Goal: Task Accomplishment & Management: Manage account settings

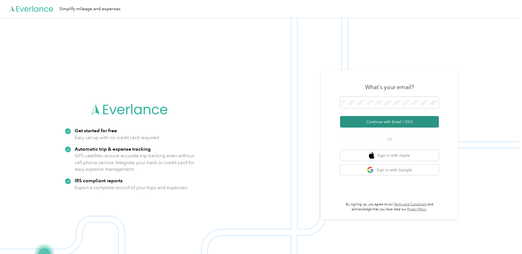
click at [398, 121] on button "Continue with Email / SSO" at bounding box center [389, 122] width 99 height 12
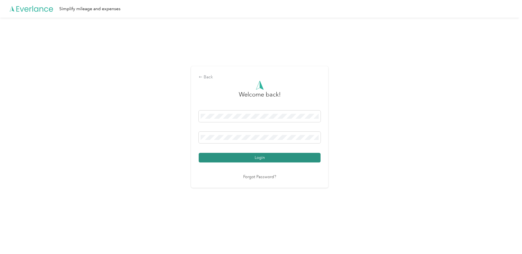
click at [299, 160] on button "Login" at bounding box center [260, 158] width 122 height 10
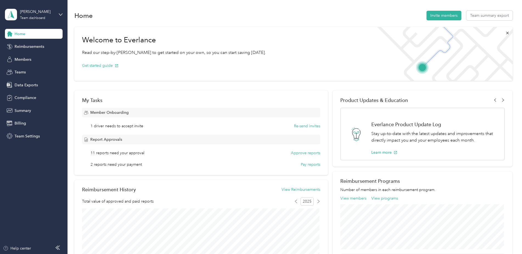
click at [121, 127] on span "1 driver needs to accept invite" at bounding box center [117, 126] width 53 height 6
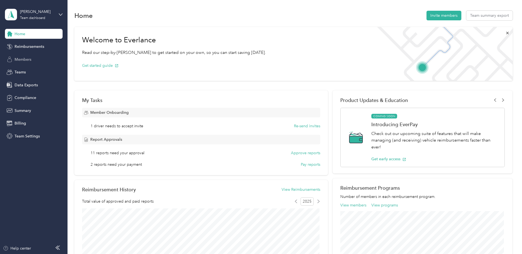
click at [23, 58] on span "Members" at bounding box center [23, 60] width 17 height 6
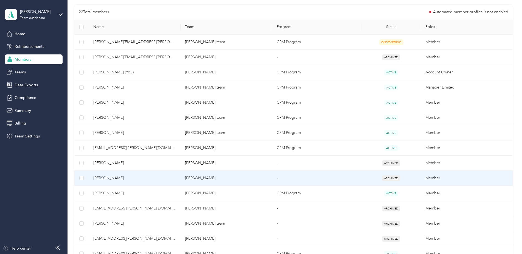
scroll to position [85, 0]
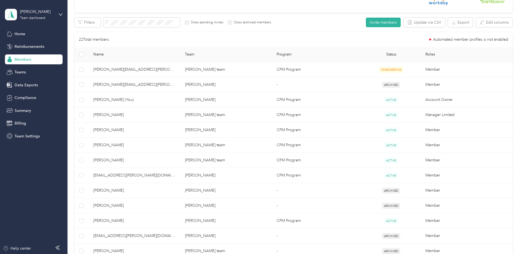
click at [129, 17] on div "All Members 22 Onboarding 1 NEW Securely sync your HR system with Everlance Int…" at bounding box center [293, 177] width 438 height 477
click at [125, 19] on span at bounding box center [141, 23] width 77 height 10
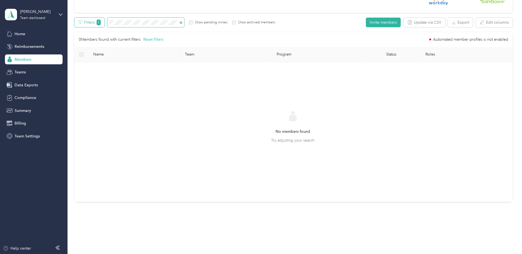
click at [89, 18] on div "Filters 1 Show pending invites Show archived members" at bounding box center [174, 23] width 201 height 10
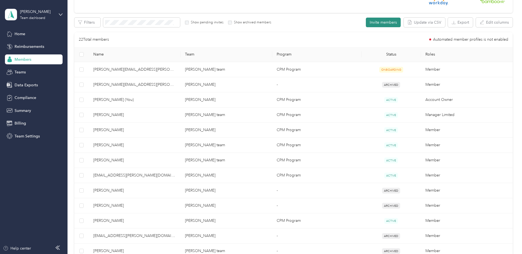
click at [381, 22] on button "Invite members" at bounding box center [383, 23] width 35 height 10
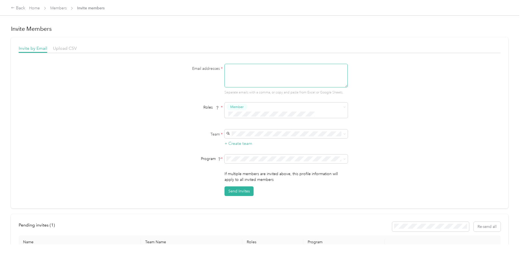
click at [247, 71] on textarea at bounding box center [286, 76] width 123 height 24
click at [263, 138] on div "[PERSON_NAME] team [PERSON_NAME]" at bounding box center [286, 140] width 116 height 13
click at [260, 66] on textarea "[EMAIL_ADDRESS][PERSON_NAME][DOMAIN_NAME]" at bounding box center [286, 76] width 123 height 24
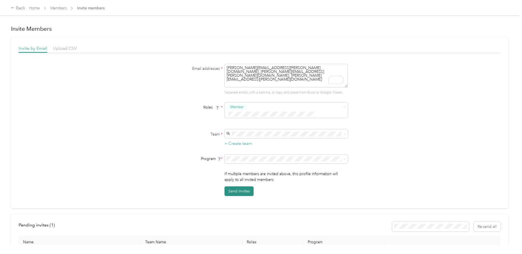
type textarea "[PERSON_NAME][EMAIL_ADDRESS][PERSON_NAME][DOMAIN_NAME], [PERSON_NAME][EMAIL_ADD…"
click at [246, 186] on button "Send Invites" at bounding box center [239, 191] width 29 height 10
click at [60, 9] on link "Members" at bounding box center [58, 8] width 16 height 5
